Goal: Information Seeking & Learning: Learn about a topic

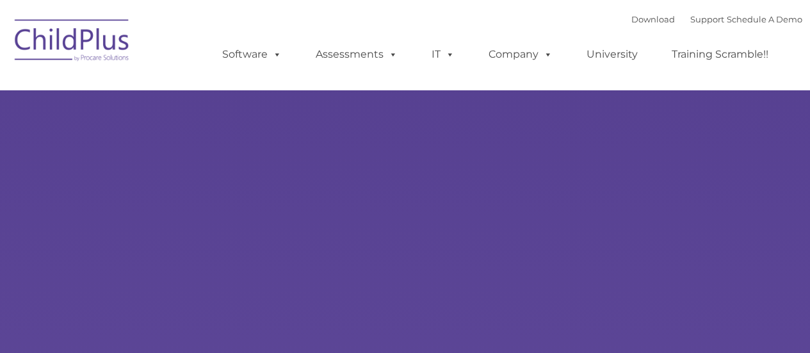
type input ""
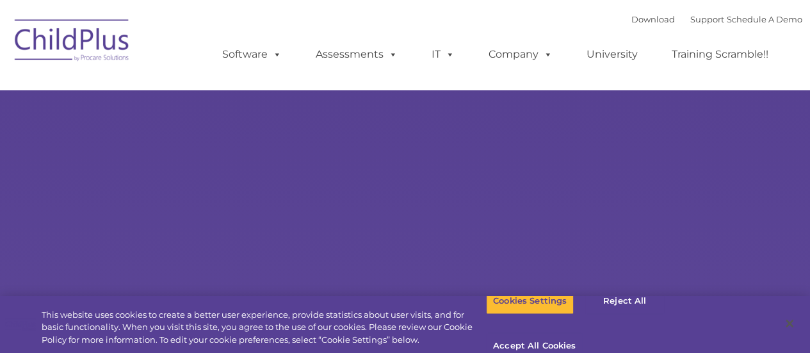
select select "MEDIUM"
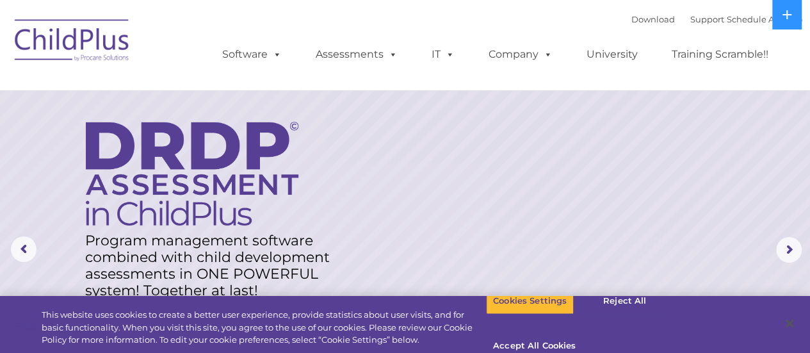
click at [306, 16] on div "Download Support | Schedule A Demo  MENU MENU Software ChildPlus: The original…" at bounding box center [500, 45] width 606 height 70
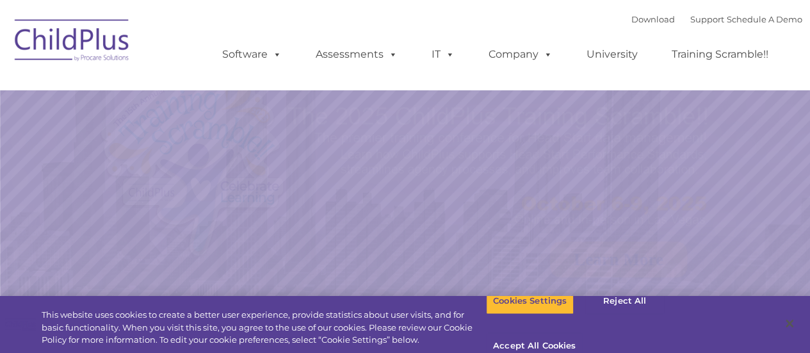
select select "MEDIUM"
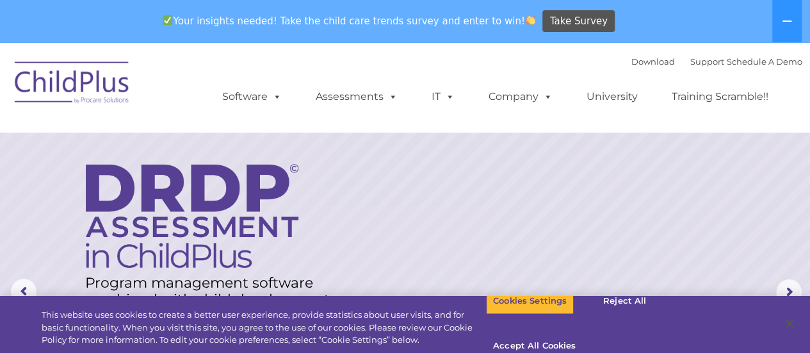
click at [676, 175] on rs-layer at bounding box center [405, 291] width 810 height 499
